Goal: Communication & Community: Connect with others

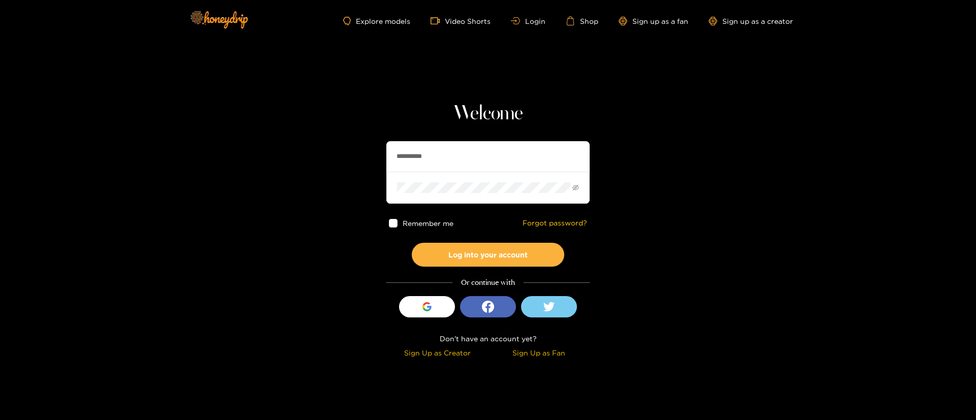
click at [499, 157] on input "**********" at bounding box center [487, 156] width 203 height 30
type input "*********"
click at [456, 254] on button "Log into your account" at bounding box center [488, 255] width 152 height 24
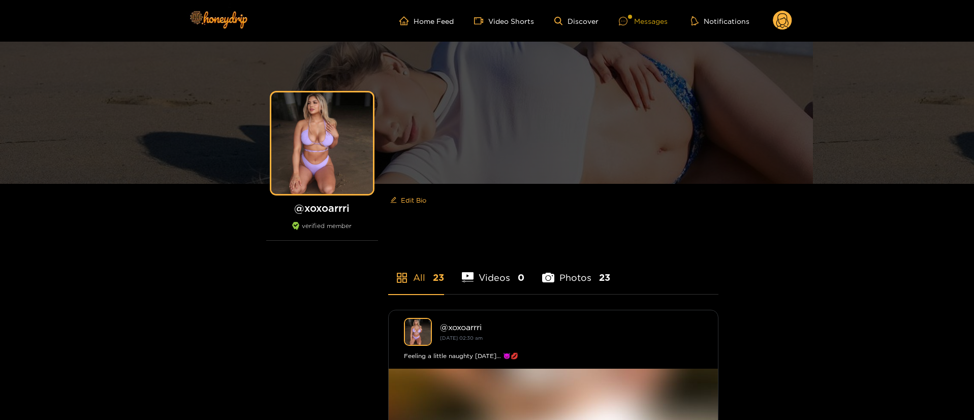
click at [642, 17] on div "Messages" at bounding box center [643, 21] width 49 height 12
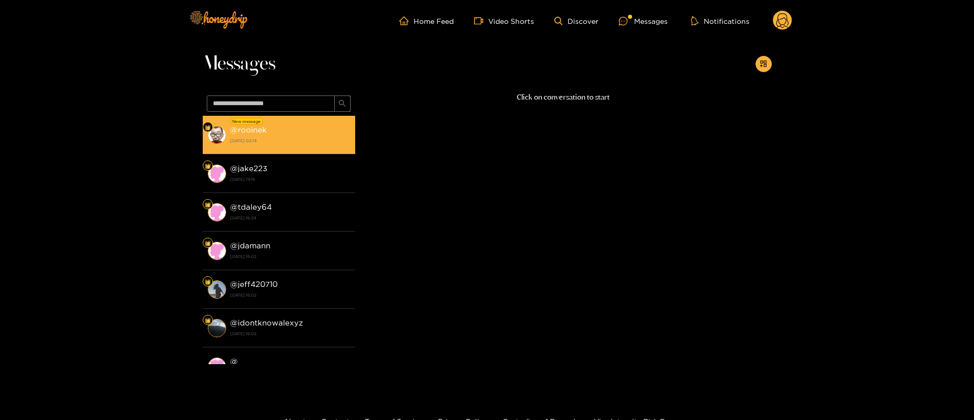
click at [273, 138] on strong "[DATE] 02:14" at bounding box center [290, 140] width 120 height 9
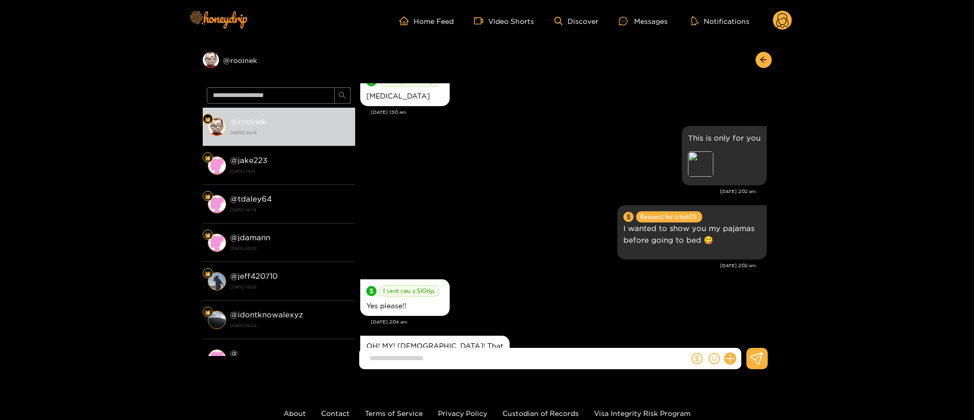
scroll to position [928, 0]
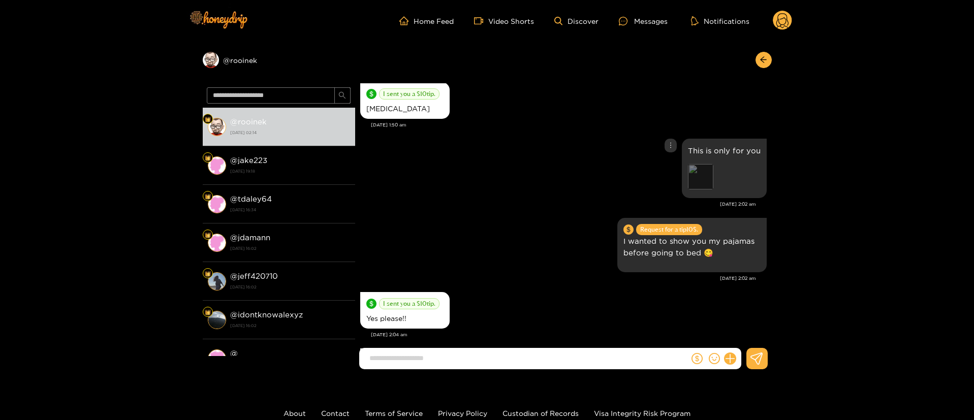
click at [704, 181] on div "Preview" at bounding box center [700, 176] width 25 height 25
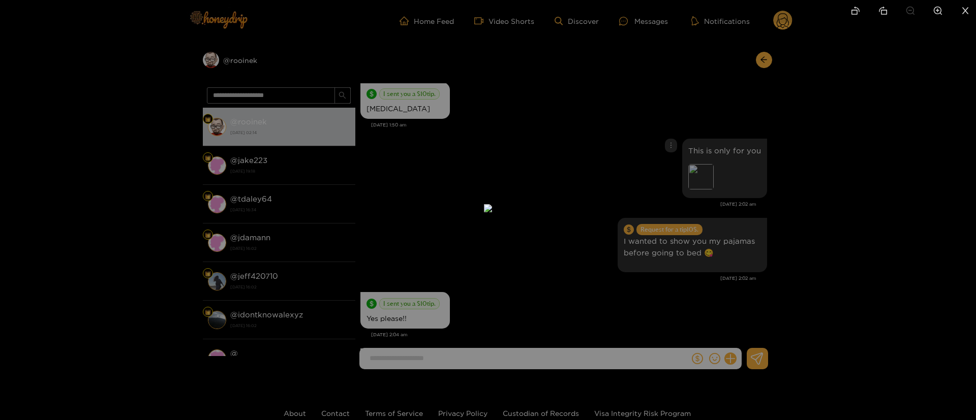
click at [762, 182] on div at bounding box center [488, 210] width 976 height 420
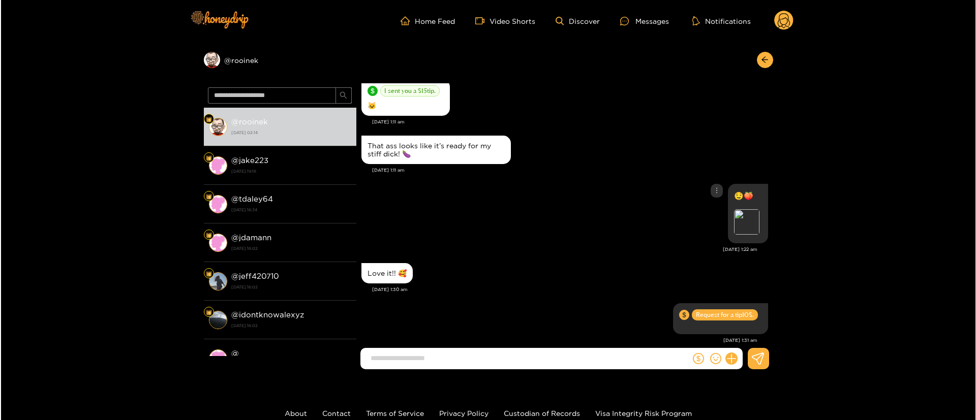
scroll to position [623, 0]
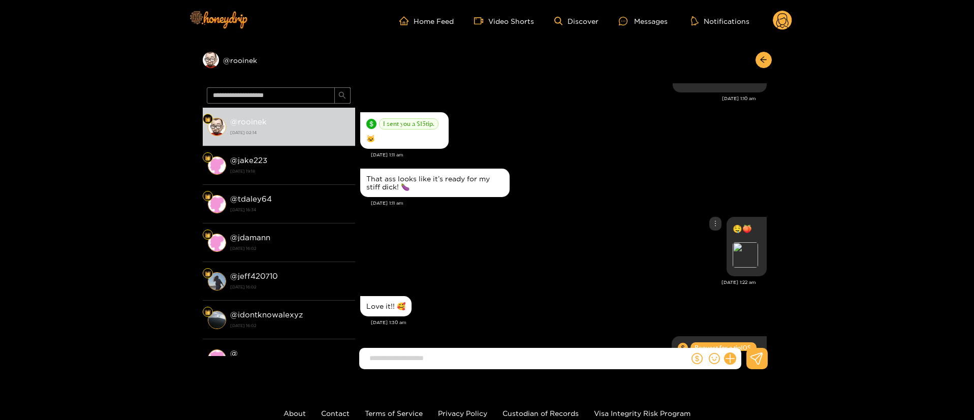
click at [757, 255] on div "Preview" at bounding box center [747, 256] width 28 height 28
click at [754, 257] on div "Preview" at bounding box center [745, 254] width 25 height 25
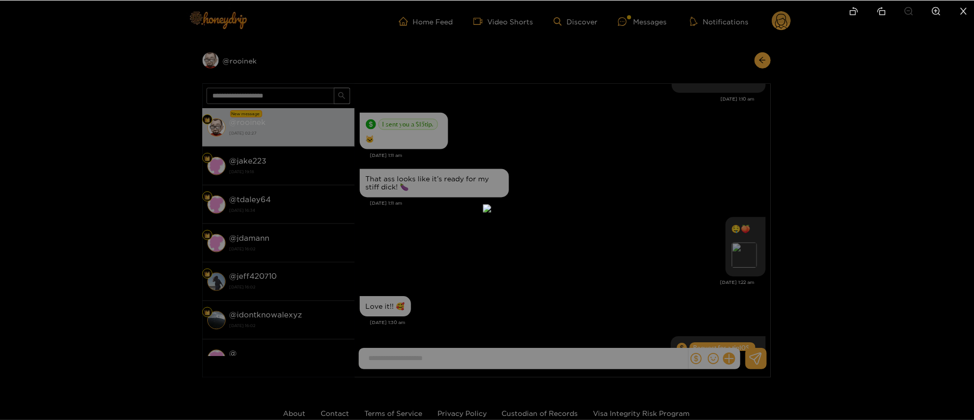
scroll to position [1281, 0]
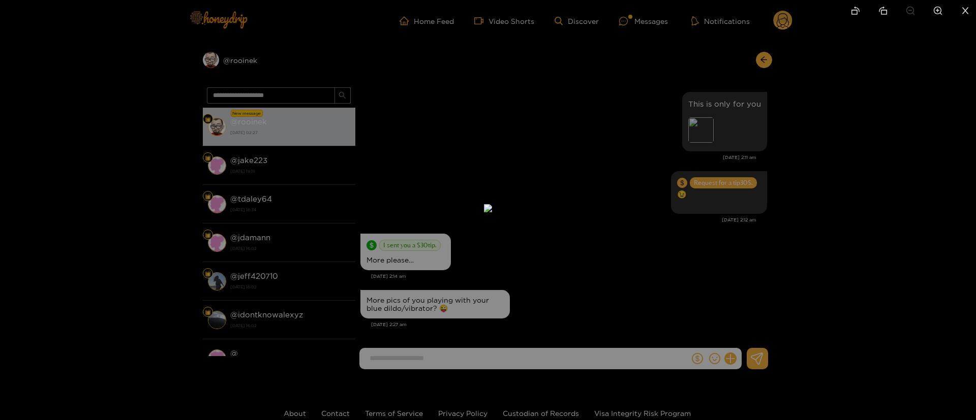
click at [714, 230] on div at bounding box center [488, 210] width 976 height 420
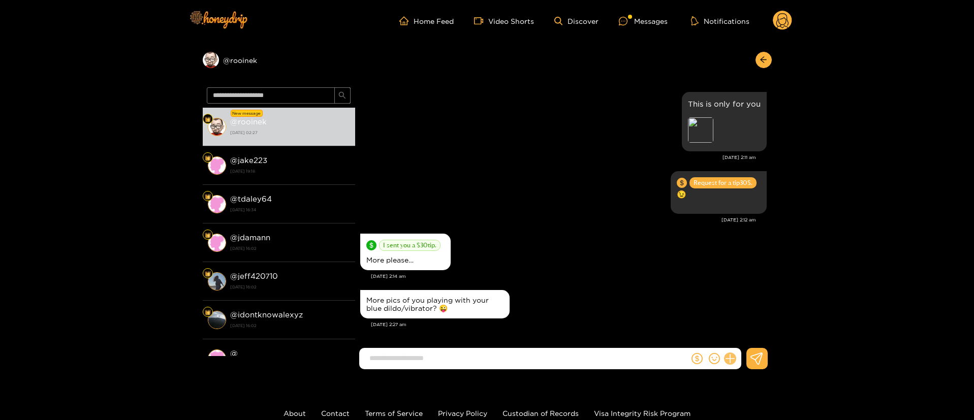
click at [728, 357] on icon at bounding box center [730, 359] width 12 height 12
click at [755, 335] on button at bounding box center [749, 334] width 36 height 23
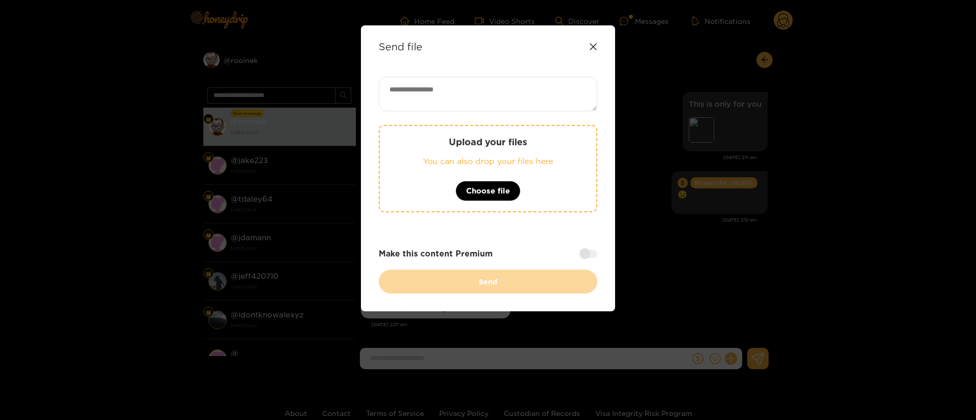
click at [593, 47] on icon at bounding box center [593, 47] width 8 height 8
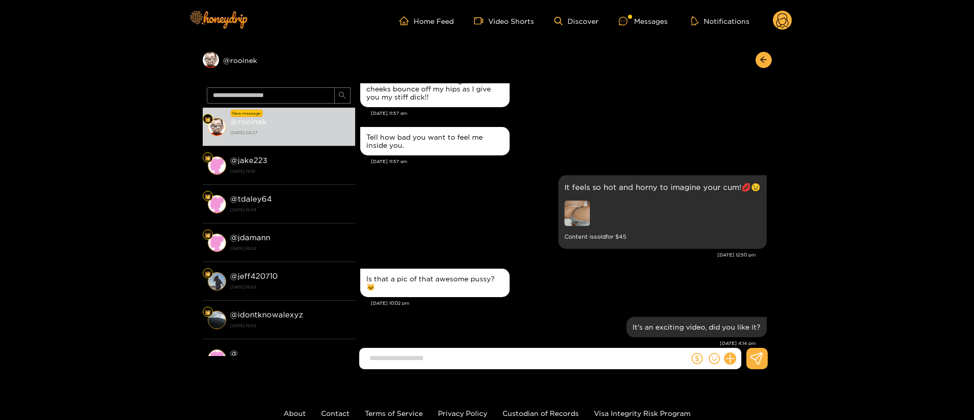
scroll to position [915, 0]
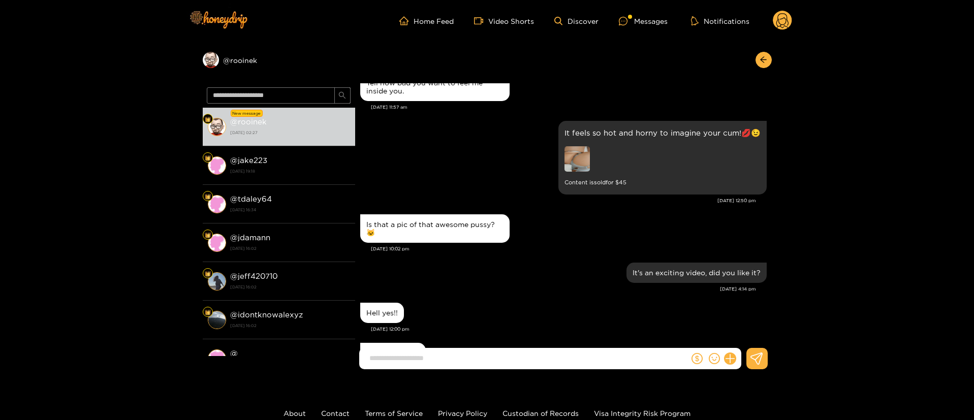
click at [572, 172] on img at bounding box center [576, 158] width 25 height 25
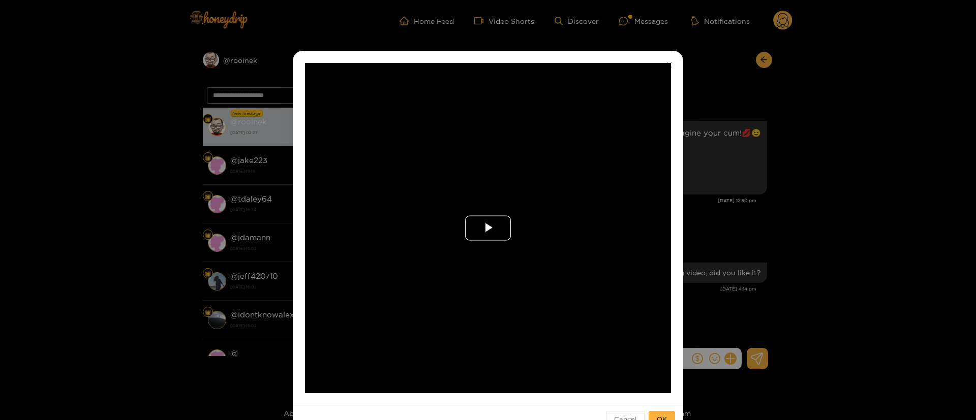
click at [488, 228] on span "Video Player" at bounding box center [488, 228] width 0 height 0
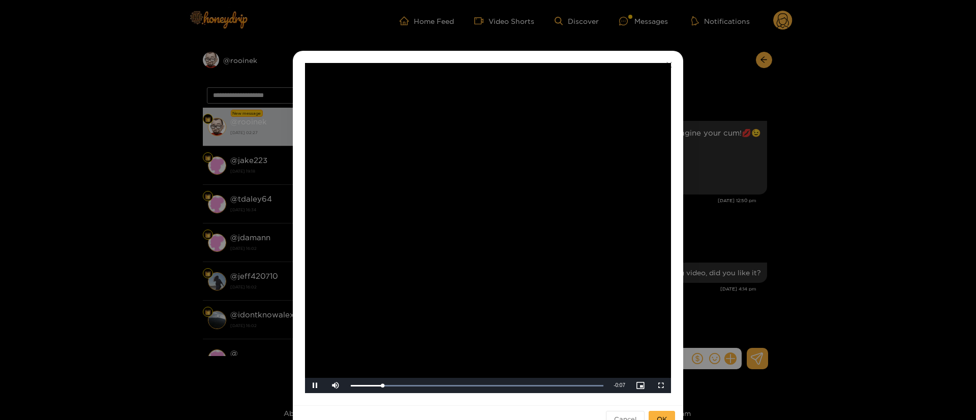
click at [803, 176] on div "**********" at bounding box center [488, 210] width 976 height 420
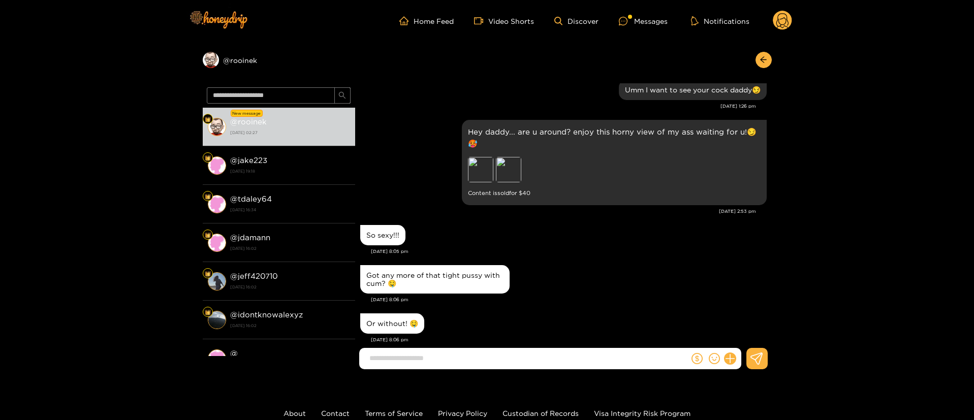
scroll to position [1219, 0]
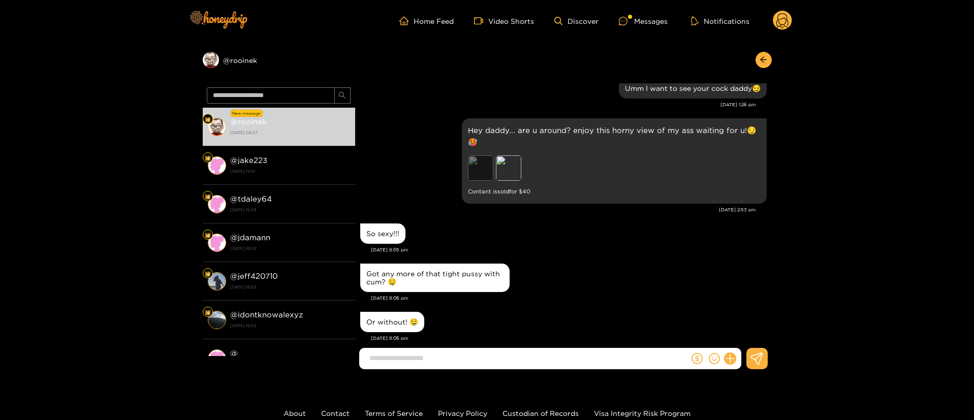
click at [480, 181] on div "Preview" at bounding box center [480, 167] width 25 height 25
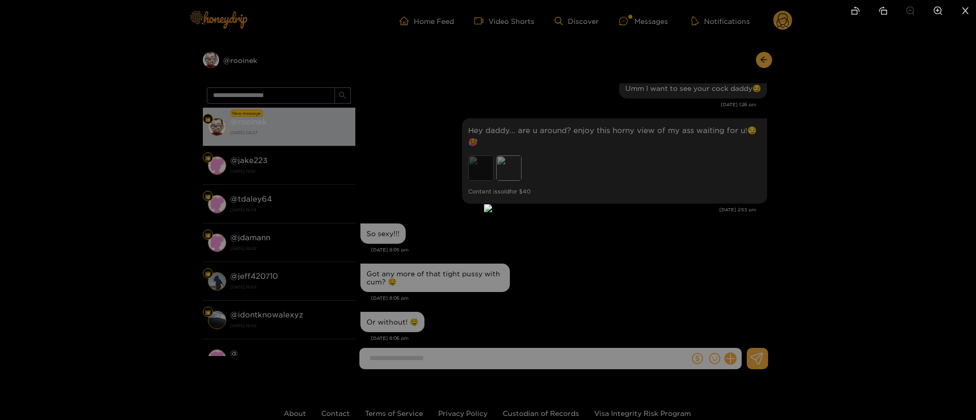
click at [825, 171] on div at bounding box center [488, 210] width 976 height 420
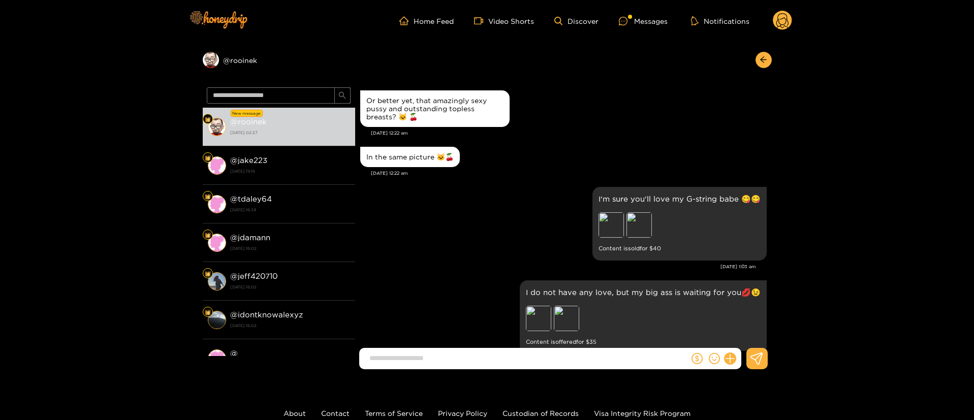
scroll to position [229, 0]
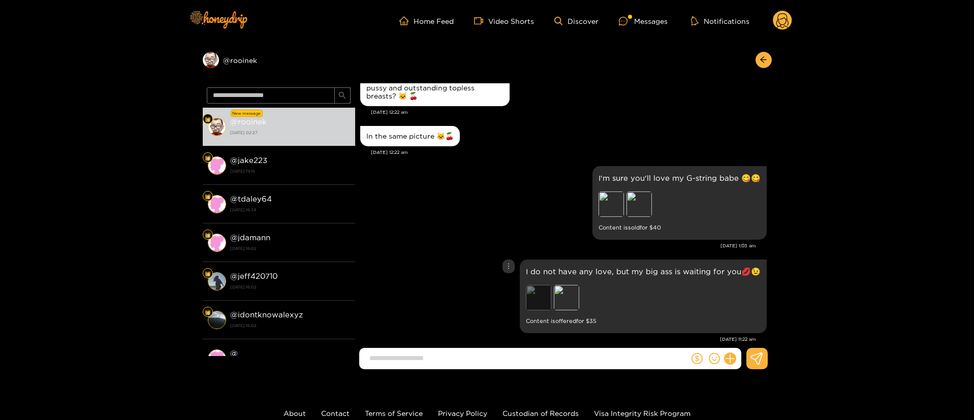
click at [536, 300] on div "Preview" at bounding box center [538, 297] width 25 height 25
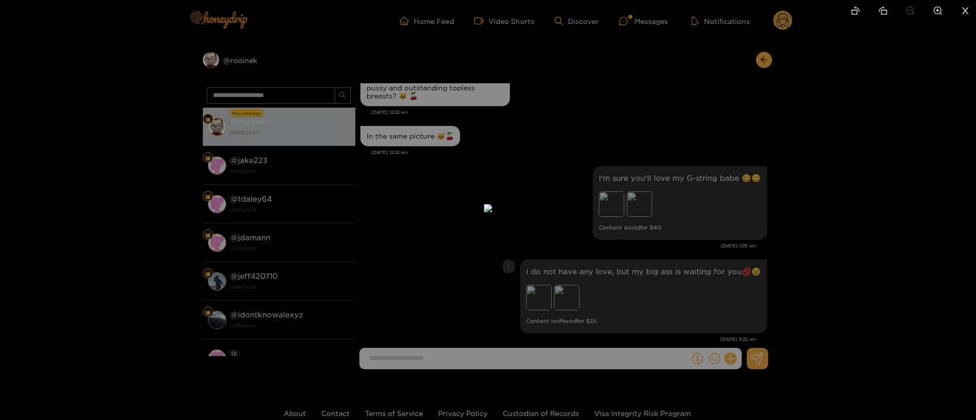
click at [805, 191] on div at bounding box center [488, 210] width 976 height 420
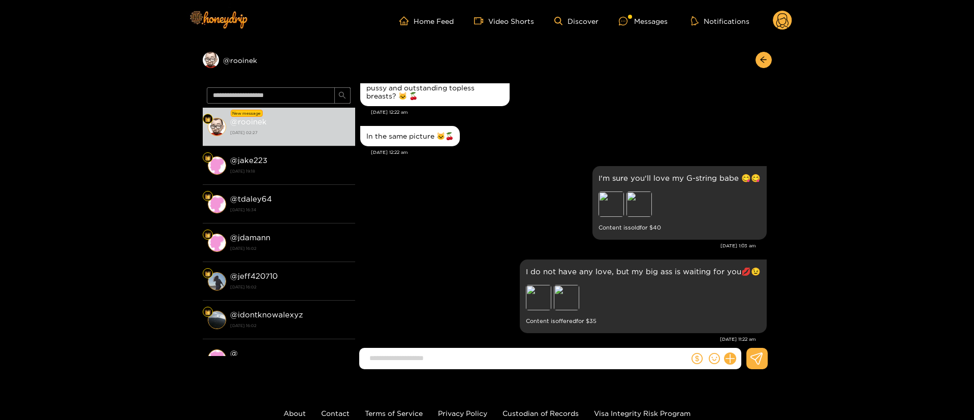
scroll to position [0, 0]
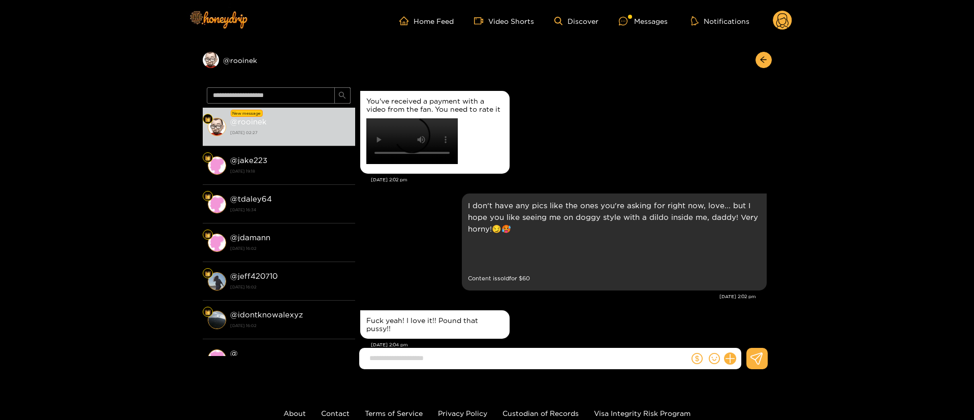
click at [627, 170] on div "You've received a payment with a video from the fan. You need to rate it" at bounding box center [563, 132] width 406 height 88
click at [484, 268] on div "Preview" at bounding box center [480, 254] width 25 height 25
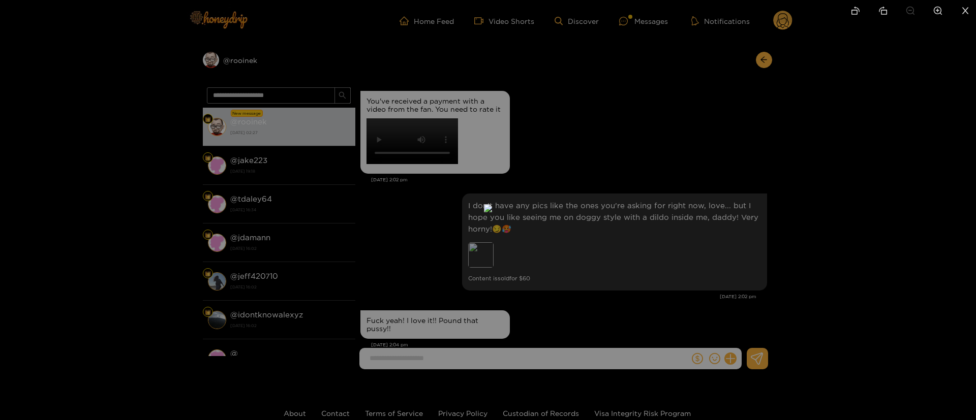
click at [767, 180] on div at bounding box center [488, 210] width 976 height 420
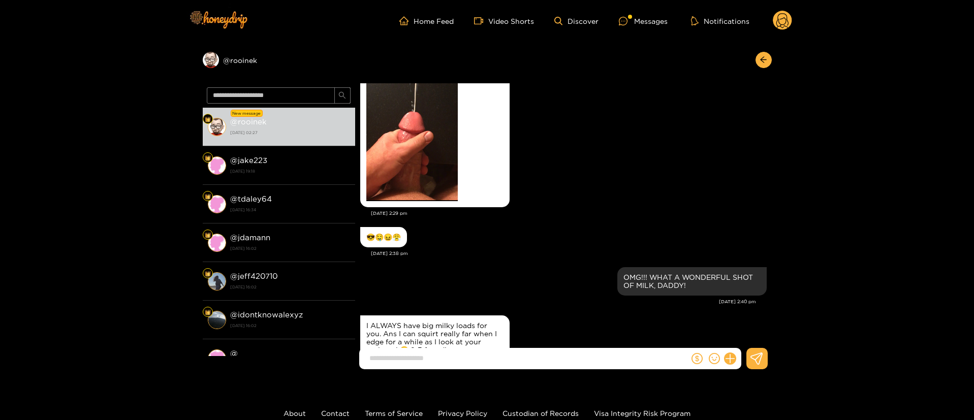
scroll to position [772, 0]
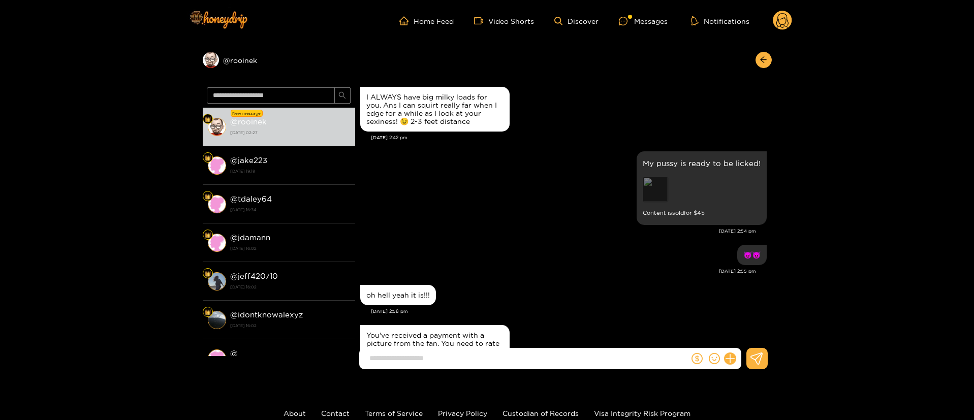
click at [655, 202] on div "Preview" at bounding box center [655, 189] width 25 height 25
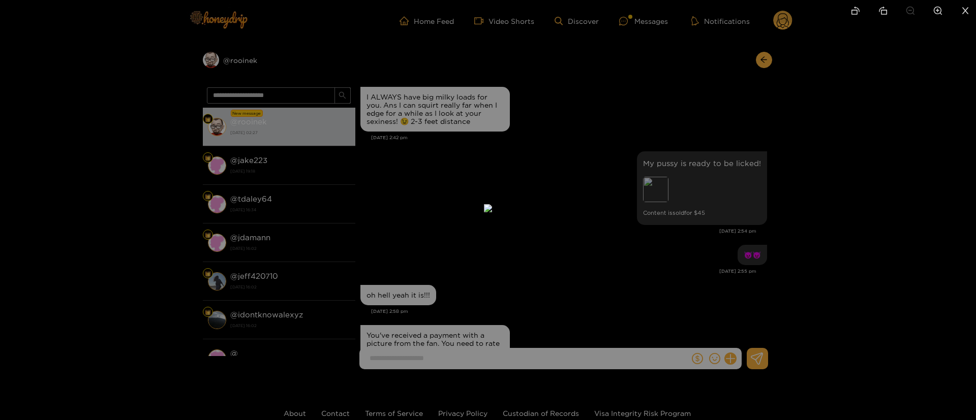
click at [792, 164] on div at bounding box center [488, 210] width 976 height 420
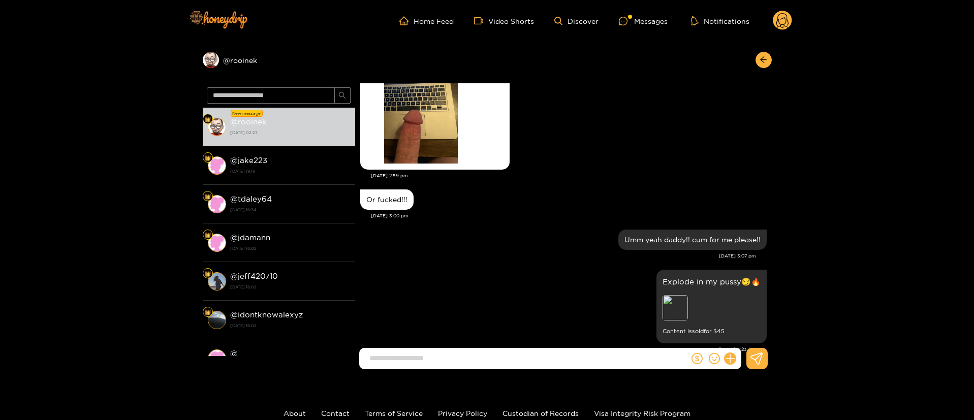
scroll to position [1230, 0]
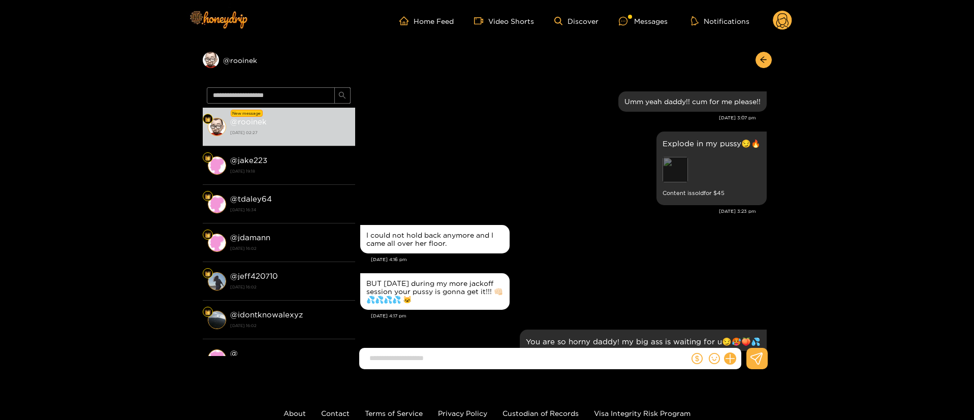
click at [668, 182] on div "Preview" at bounding box center [675, 169] width 25 height 25
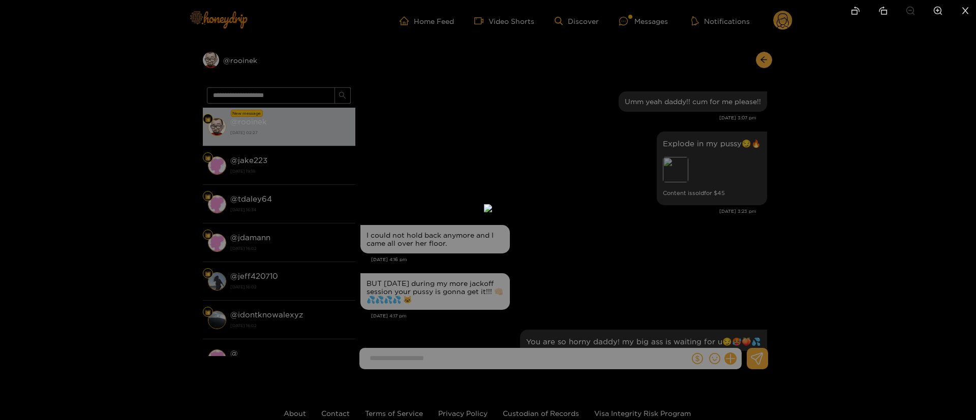
click at [778, 162] on div at bounding box center [488, 210] width 976 height 420
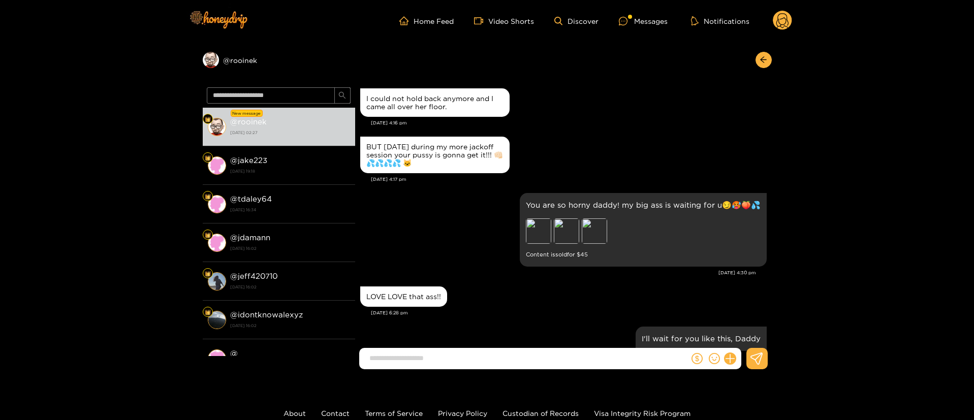
scroll to position [1458, 0]
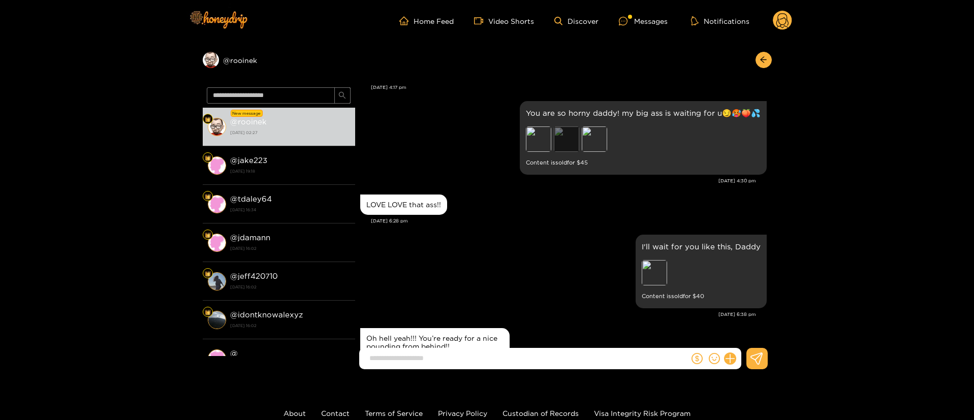
click at [572, 152] on div "Preview" at bounding box center [566, 139] width 25 height 25
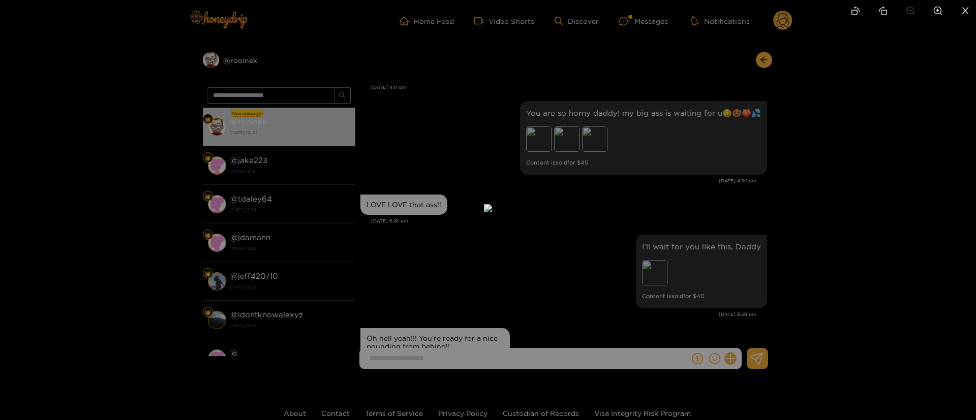
click at [797, 161] on div at bounding box center [488, 210] width 976 height 420
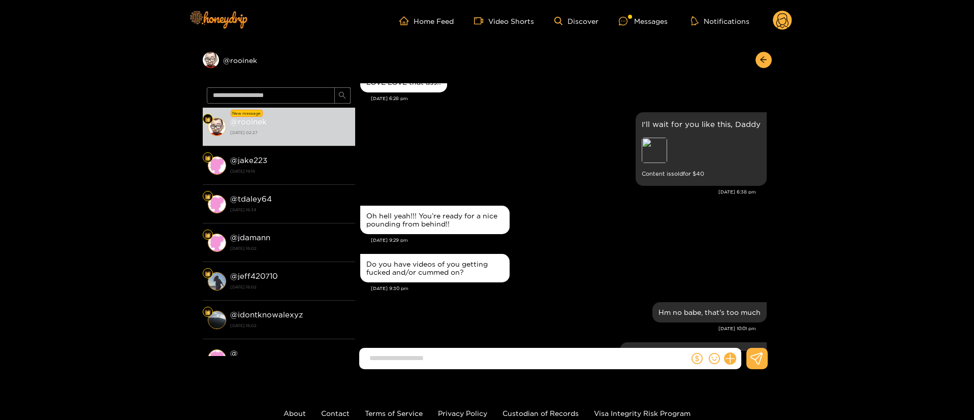
scroll to position [1687, 0]
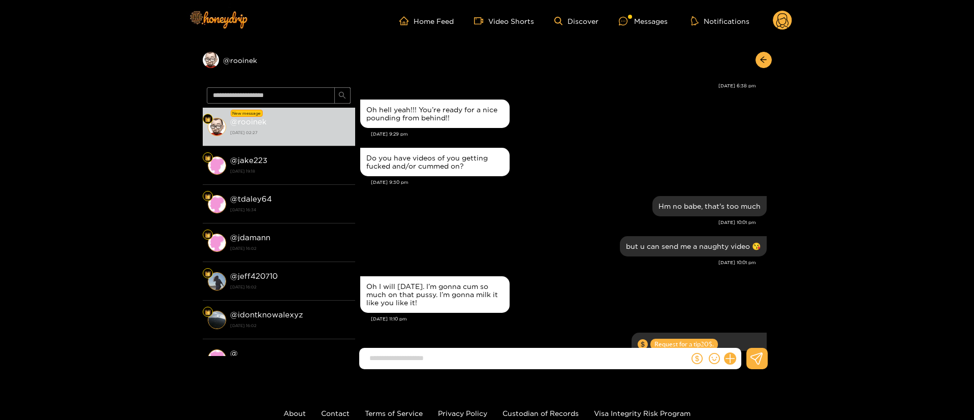
click at [664, 57] on div "Preview" at bounding box center [654, 44] width 25 height 25
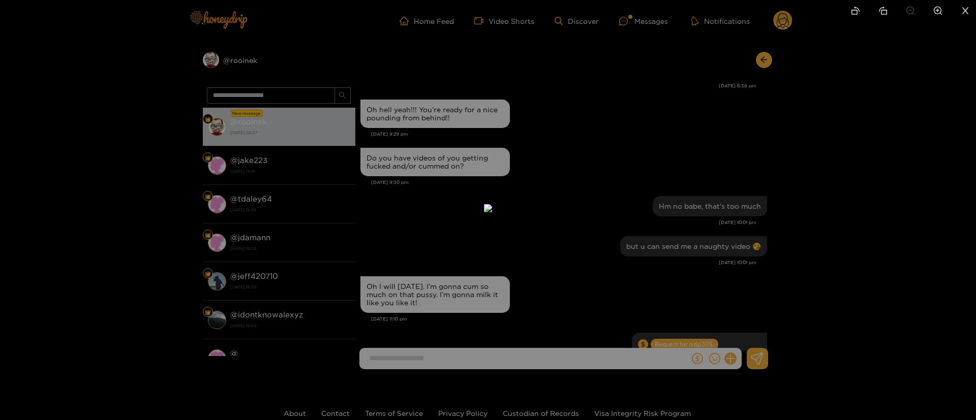
click at [776, 163] on div at bounding box center [488, 210] width 976 height 420
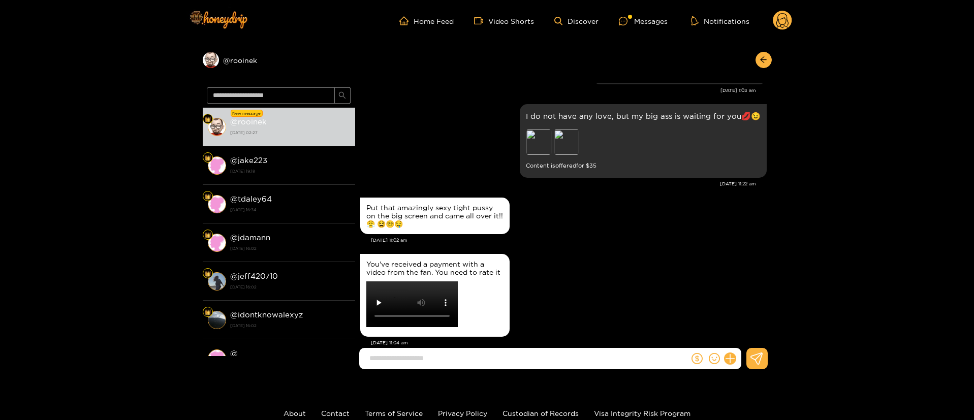
scroll to position [2220, 0]
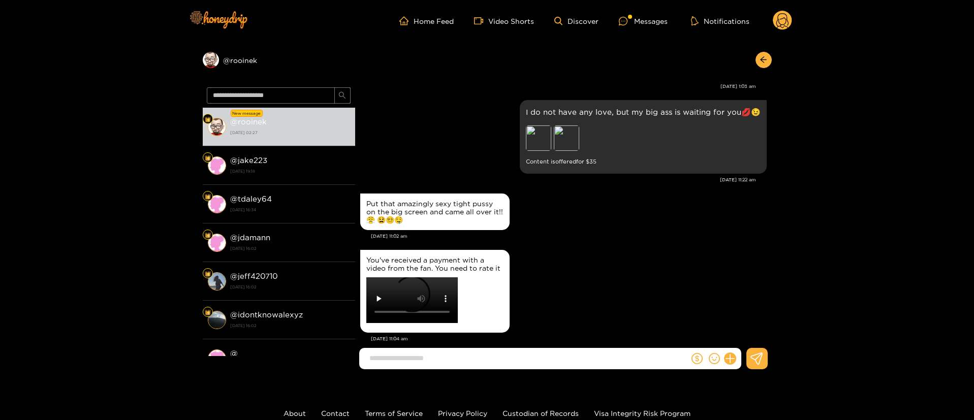
click at [626, 57] on div "Preview" at bounding box center [638, 44] width 25 height 25
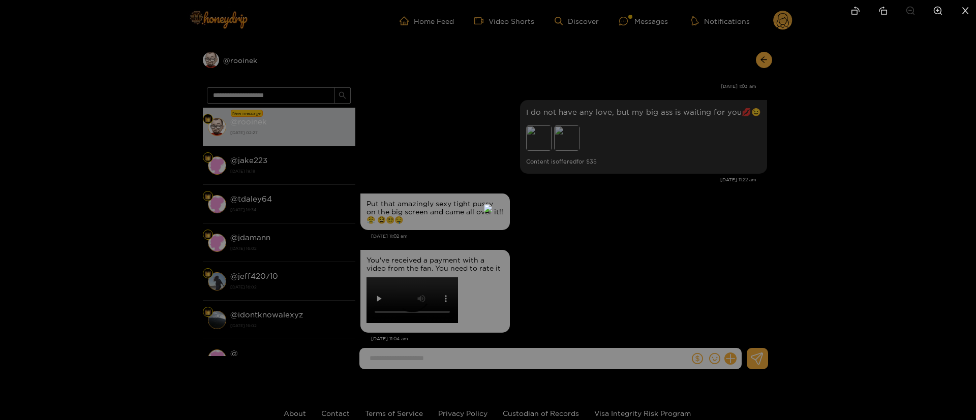
click at [767, 146] on div at bounding box center [488, 210] width 976 height 420
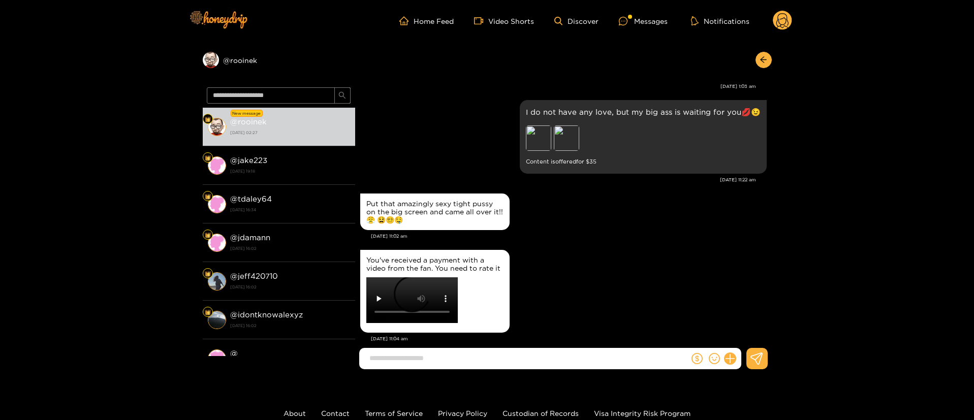
click at [634, 57] on div "Preview" at bounding box center [638, 44] width 25 height 25
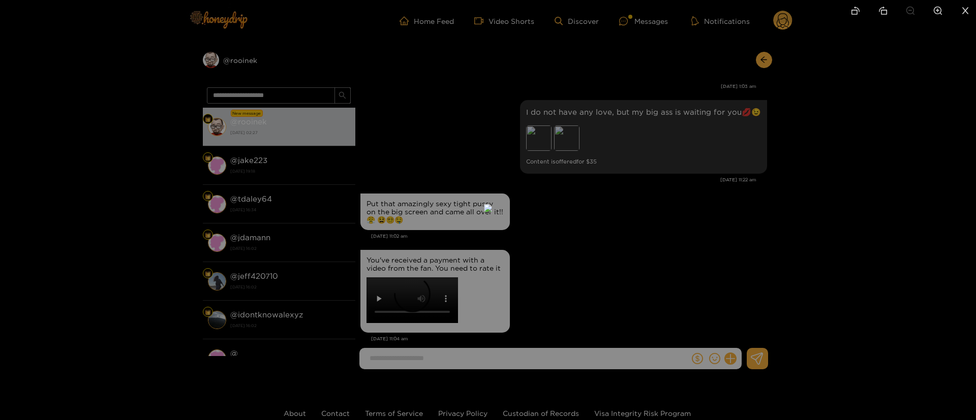
click at [755, 136] on div at bounding box center [488, 210] width 976 height 420
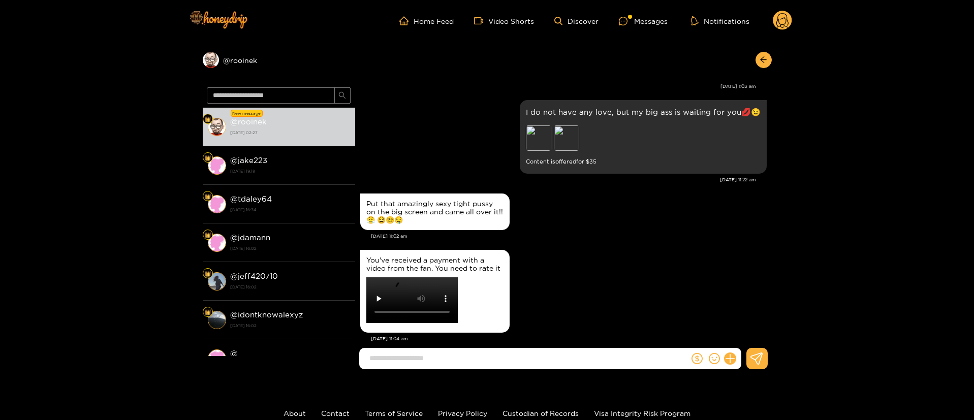
click at [616, 57] on div "Preview" at bounding box center [611, 44] width 25 height 25
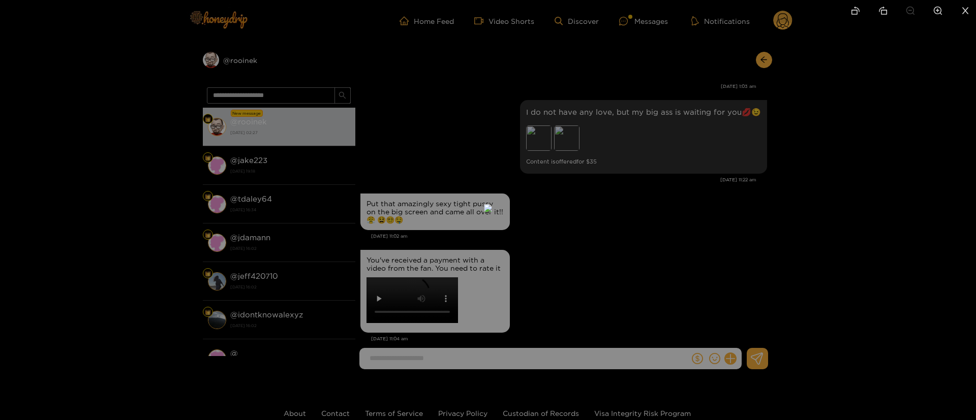
click at [793, 133] on div at bounding box center [488, 210] width 976 height 420
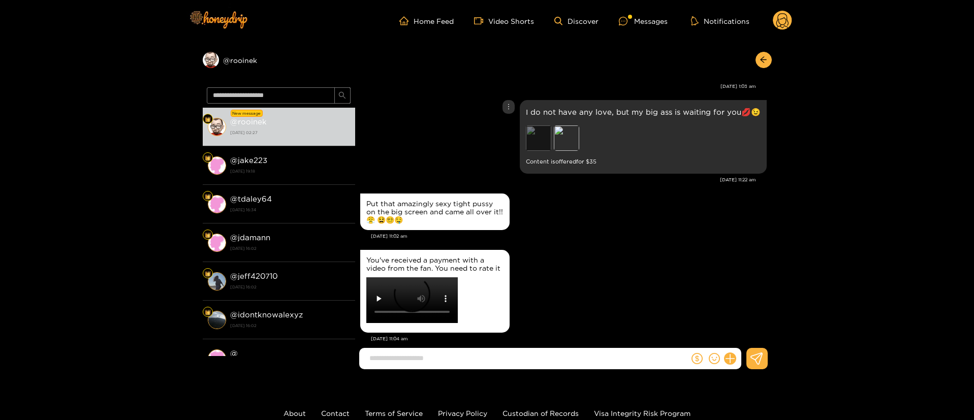
click at [542, 151] on div "Preview" at bounding box center [538, 137] width 25 height 25
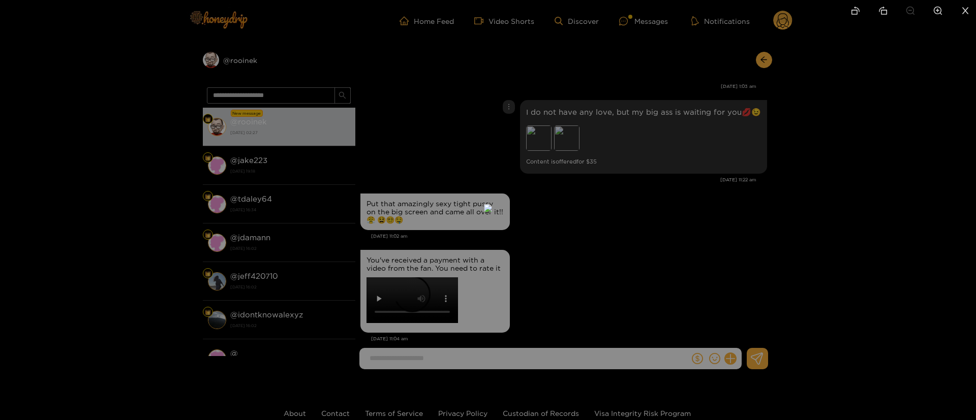
click at [763, 182] on div at bounding box center [488, 210] width 976 height 420
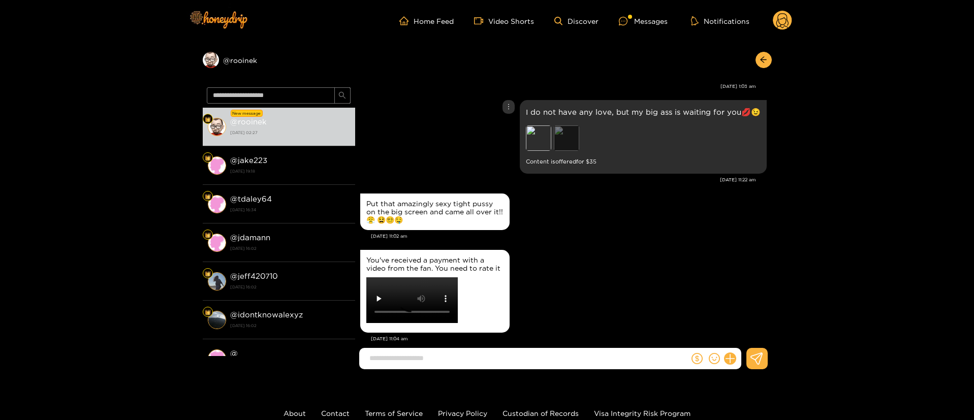
click at [562, 151] on div "Preview" at bounding box center [566, 137] width 25 height 25
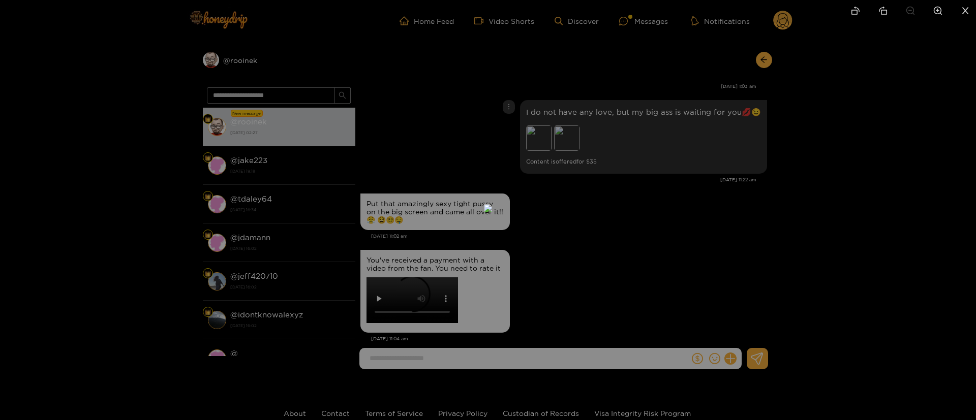
click at [774, 169] on div at bounding box center [488, 210] width 976 height 420
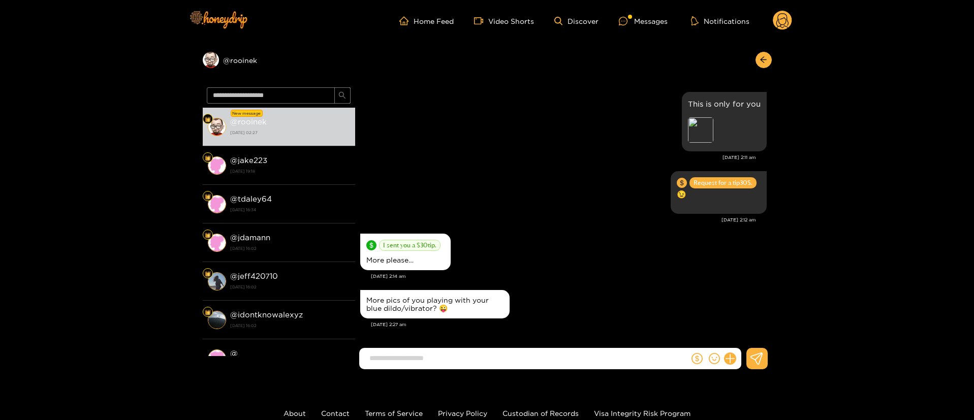
scroll to position [4750, 0]
click at [638, 277] on div "[DATE] 2:14 am" at bounding box center [569, 276] width 396 height 7
click at [729, 356] on icon at bounding box center [730, 359] width 12 height 12
click at [746, 323] on button at bounding box center [749, 334] width 36 height 23
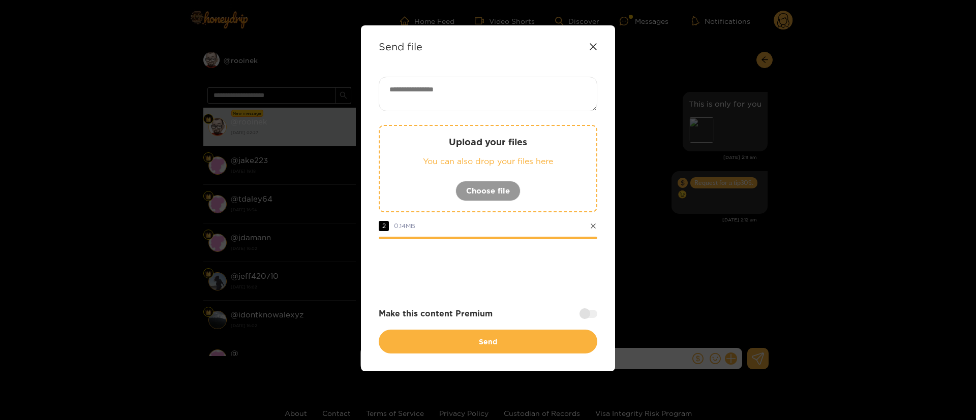
click at [516, 99] on textarea at bounding box center [488, 94] width 218 height 35
paste textarea "**"
type textarea "**"
click at [525, 276] on div at bounding box center [488, 267] width 218 height 41
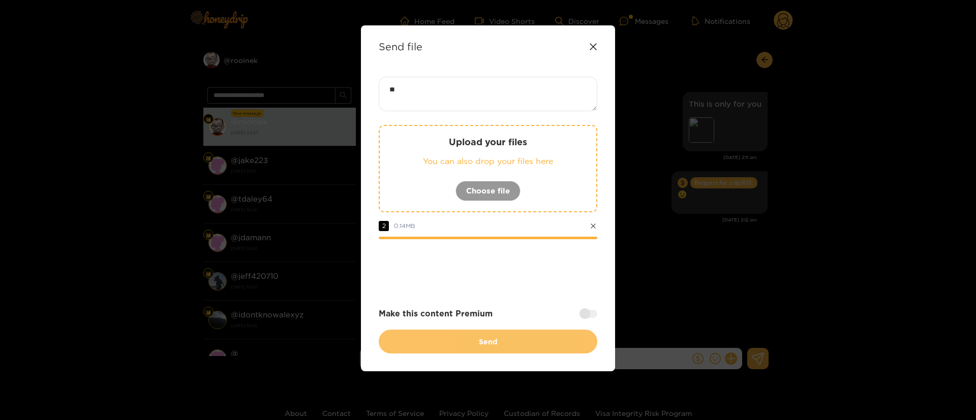
click at [520, 346] on button "Send" at bounding box center [488, 342] width 218 height 24
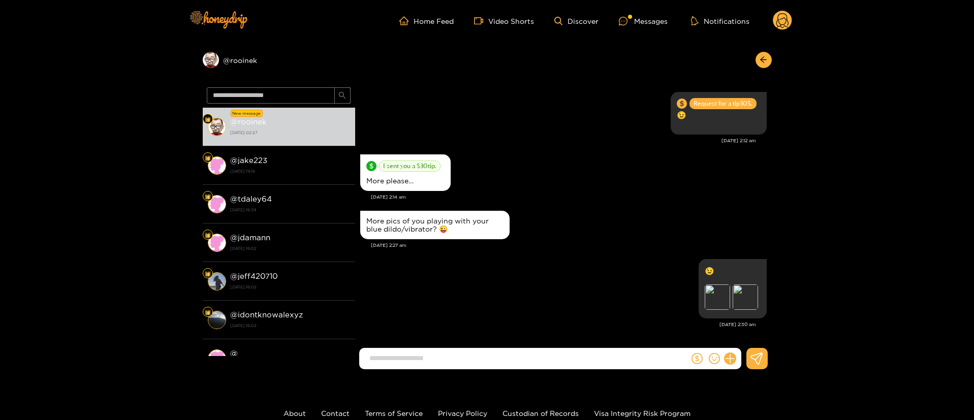
click at [573, 353] on input at bounding box center [526, 358] width 325 height 17
paste input "**********"
type input "**********"
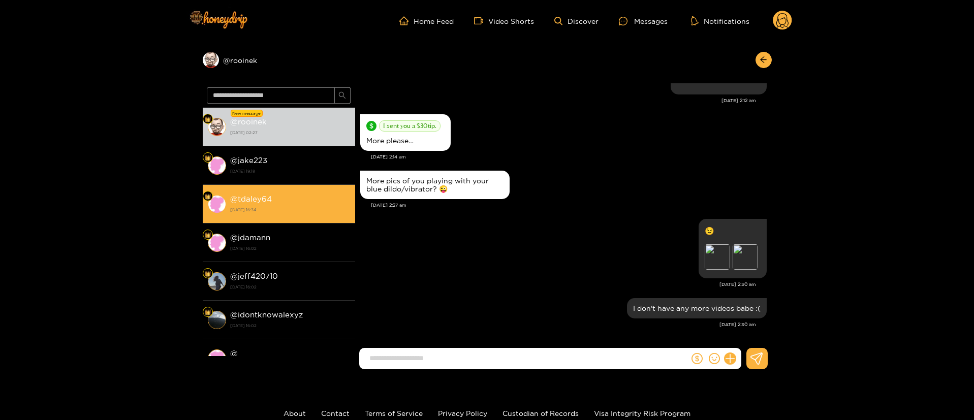
scroll to position [4869, 0]
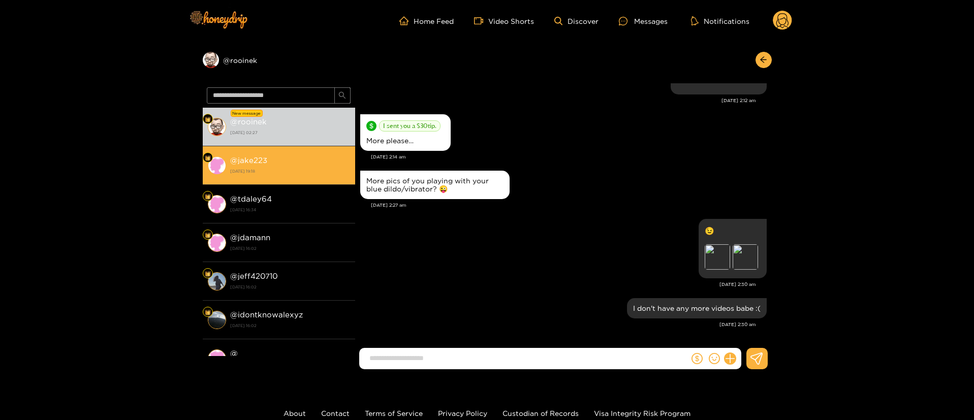
click at [263, 172] on strong "[DATE] 19:18" at bounding box center [290, 171] width 120 height 9
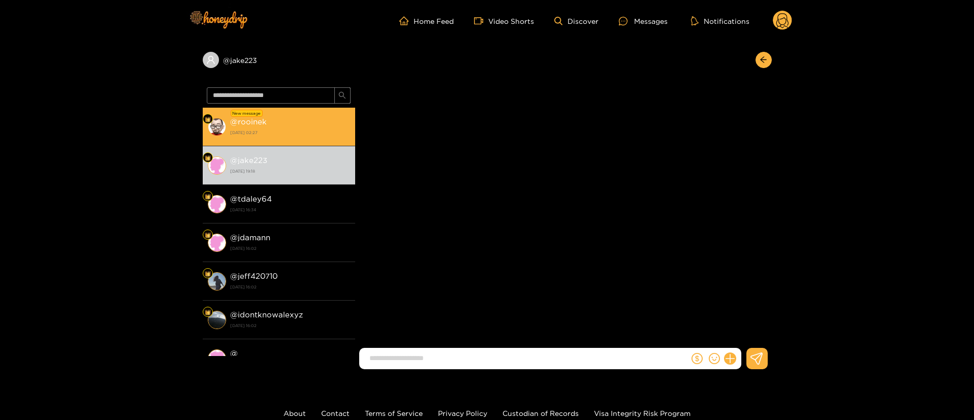
click at [281, 121] on div "@ rooinek [DATE] 02:27" at bounding box center [290, 126] width 120 height 23
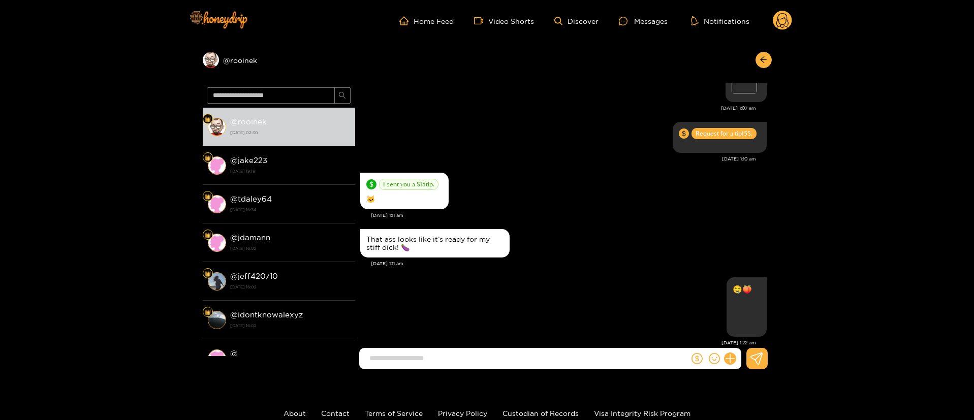
scroll to position [68, 0]
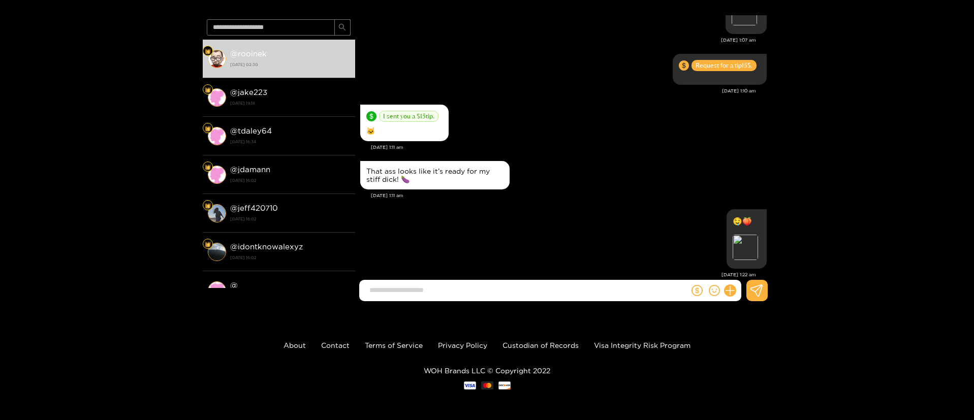
click at [582, 292] on input at bounding box center [526, 290] width 325 height 17
drag, startPoint x: 495, startPoint y: 312, endPoint x: 466, endPoint y: 280, distance: 43.2
click at [469, 285] on div "Home Feed Video Shorts Discover Messages Notifications 0 Preview @ rooinek @ ro…" at bounding box center [487, 176] width 974 height 488
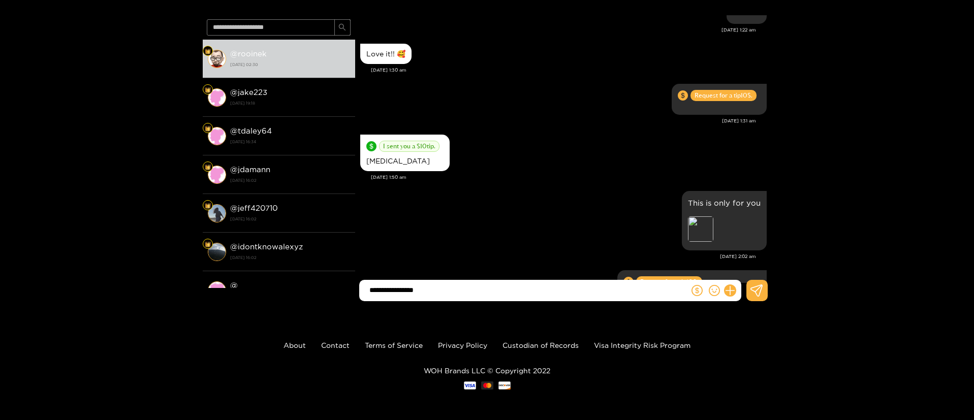
drag, startPoint x: 465, startPoint y: 285, endPoint x: 192, endPoint y: 300, distance: 273.8
click at [192, 300] on div "Preview @ rooinek @ rooinek [DATE] 02:30 @ jake223 [DATE] 19:18 @ tdaley64 [DAT…" at bounding box center [487, 142] width 974 height 336
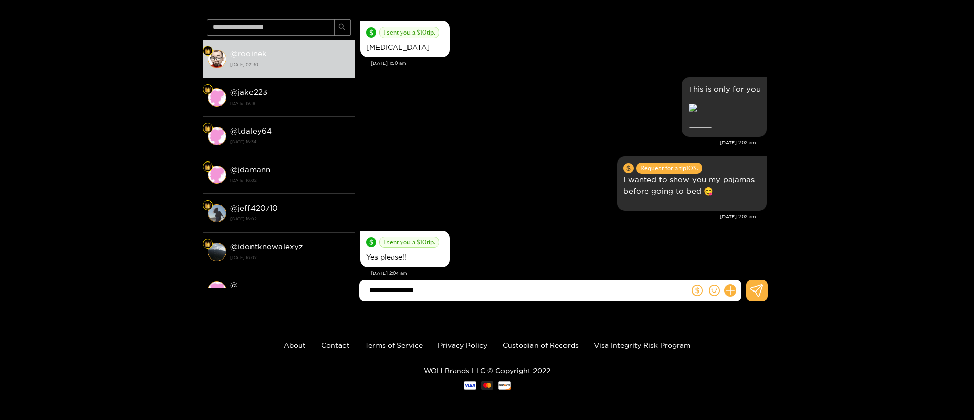
paste input "**********"
click at [558, 282] on input "**********" at bounding box center [526, 290] width 325 height 17
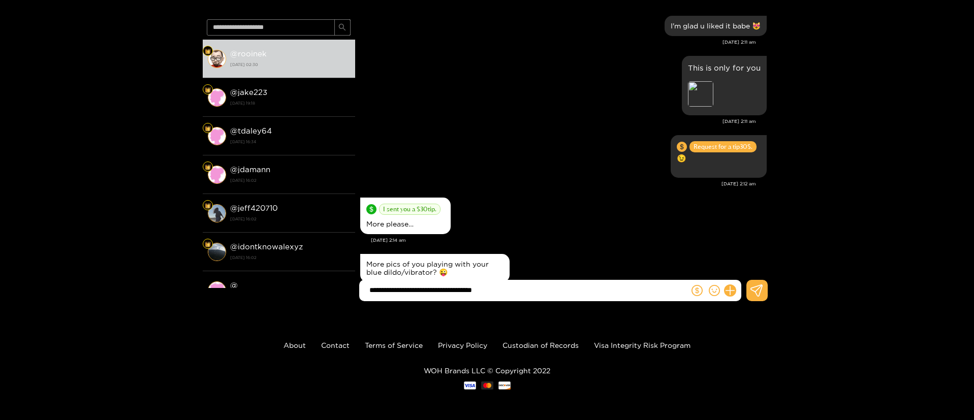
scroll to position [1121, 0]
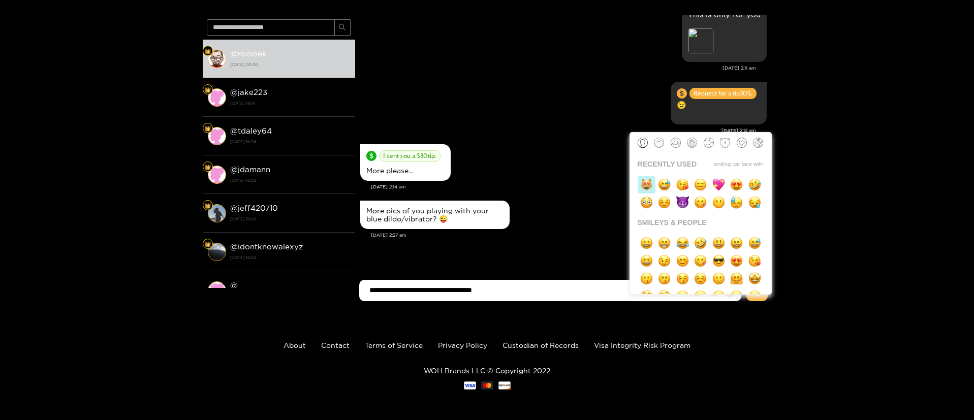
click at [648, 183] on img "button" at bounding box center [646, 184] width 13 height 13
type input "**********"
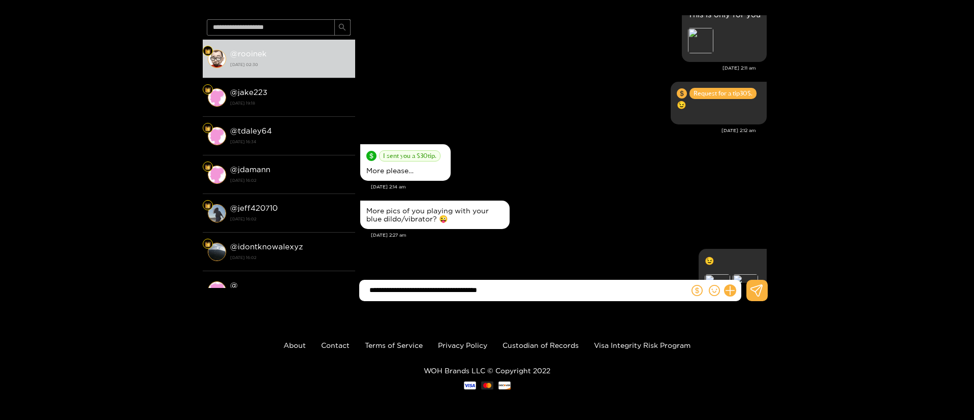
click at [562, 292] on input "**********" at bounding box center [526, 290] width 325 height 17
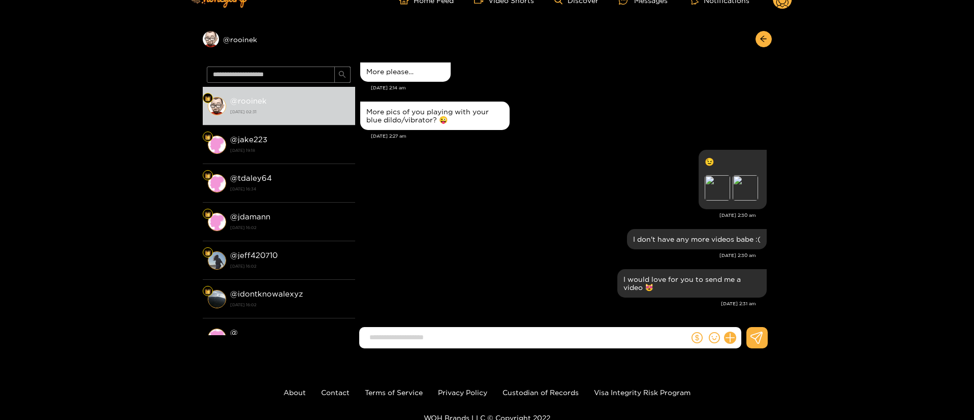
scroll to position [0, 0]
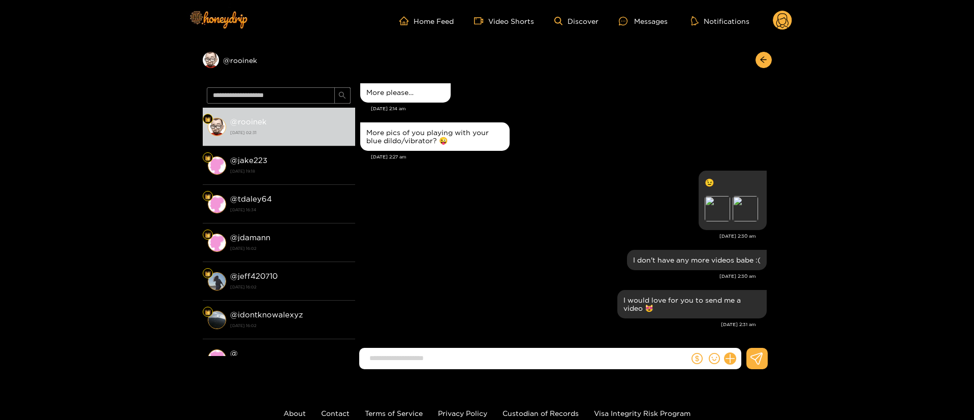
click at [766, 52] on div at bounding box center [760, 60] width 21 height 16
drag, startPoint x: 764, startPoint y: 69, endPoint x: 764, endPoint y: 64, distance: 5.6
click at [764, 67] on div "Preview @ rooinek" at bounding box center [487, 63] width 569 height 42
drag, startPoint x: 764, startPoint y: 61, endPoint x: 785, endPoint y: 24, distance: 42.8
click at [768, 55] on button "button" at bounding box center [764, 60] width 16 height 16
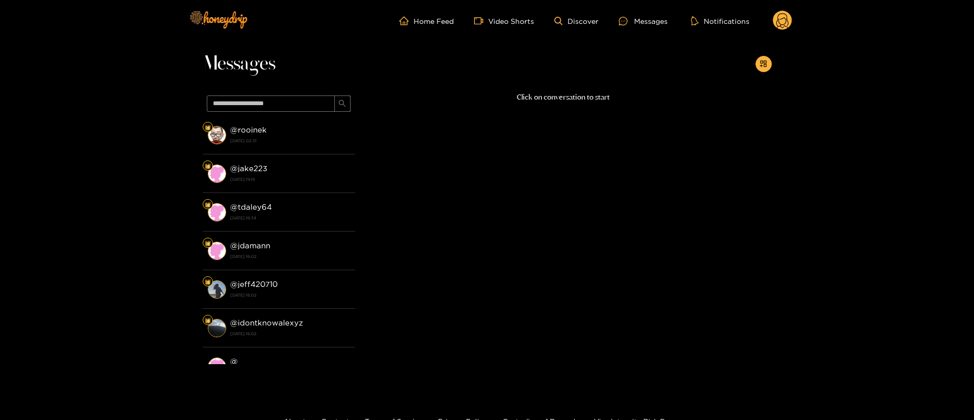
click at [788, 14] on circle at bounding box center [782, 20] width 19 height 19
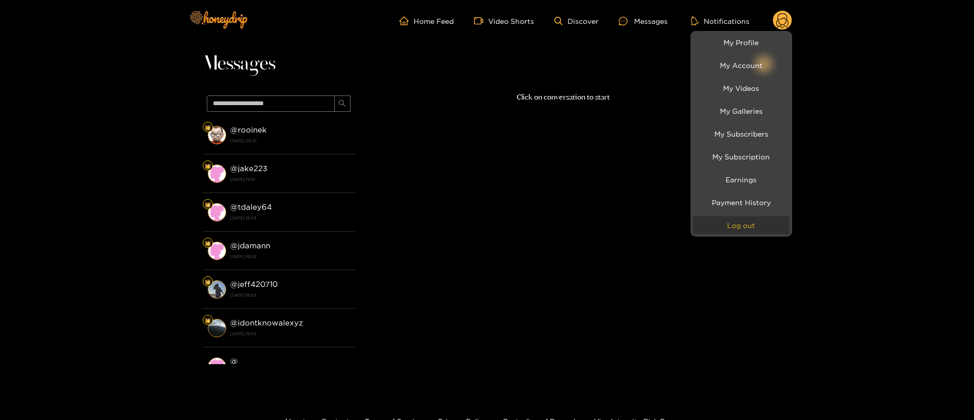
click at [744, 227] on button "Log out" at bounding box center [741, 225] width 97 height 18
